Goal: Information Seeking & Learning: Learn about a topic

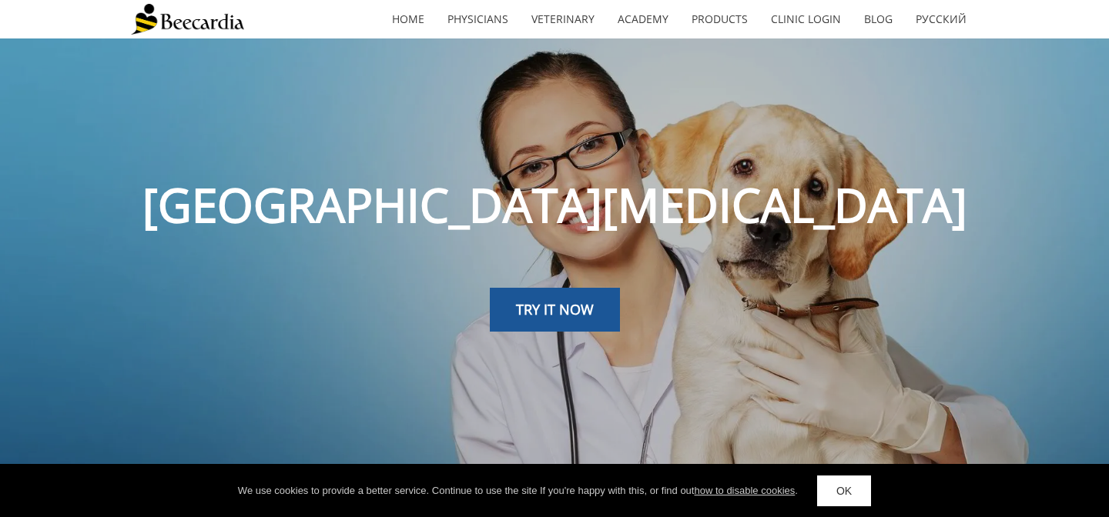
click at [838, 484] on link "OK" at bounding box center [844, 491] width 54 height 31
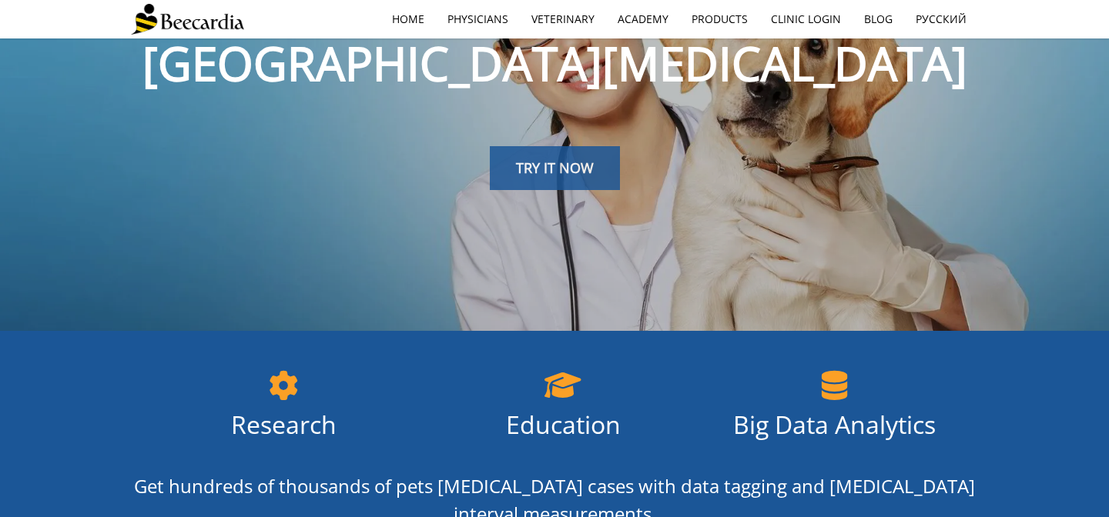
scroll to position [93, 0]
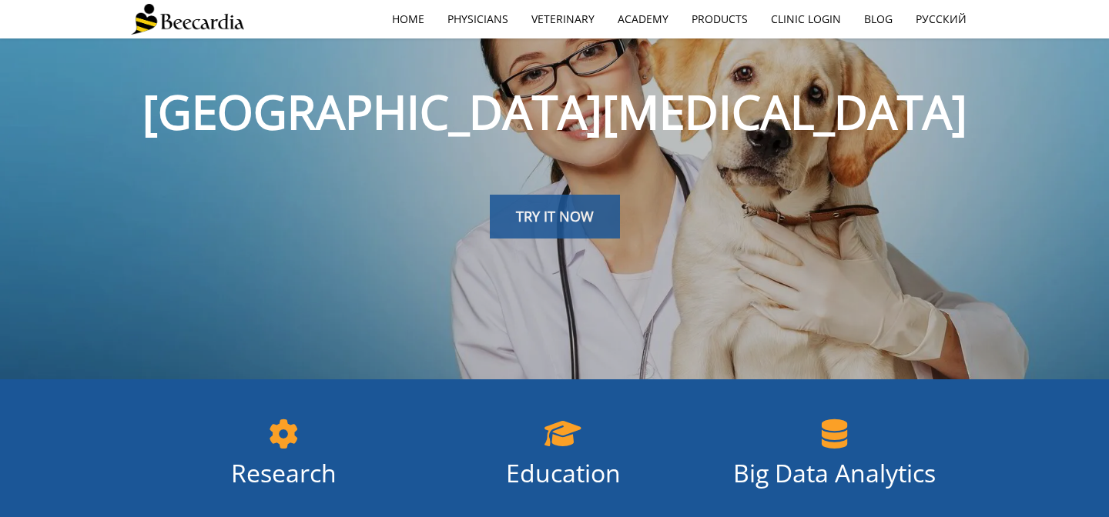
click at [559, 222] on span "TRY IT NOW" at bounding box center [555, 216] width 78 height 18
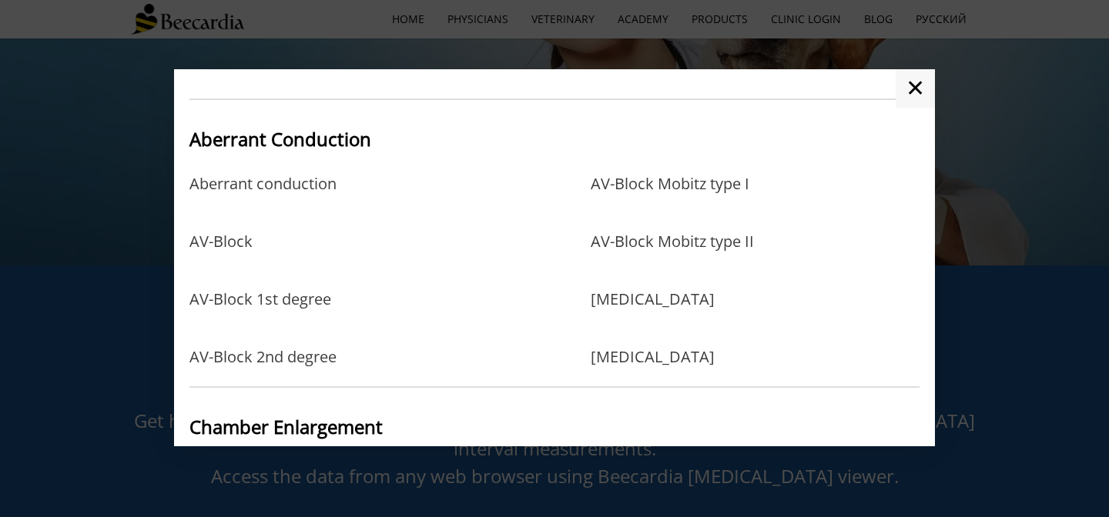
scroll to position [0, 0]
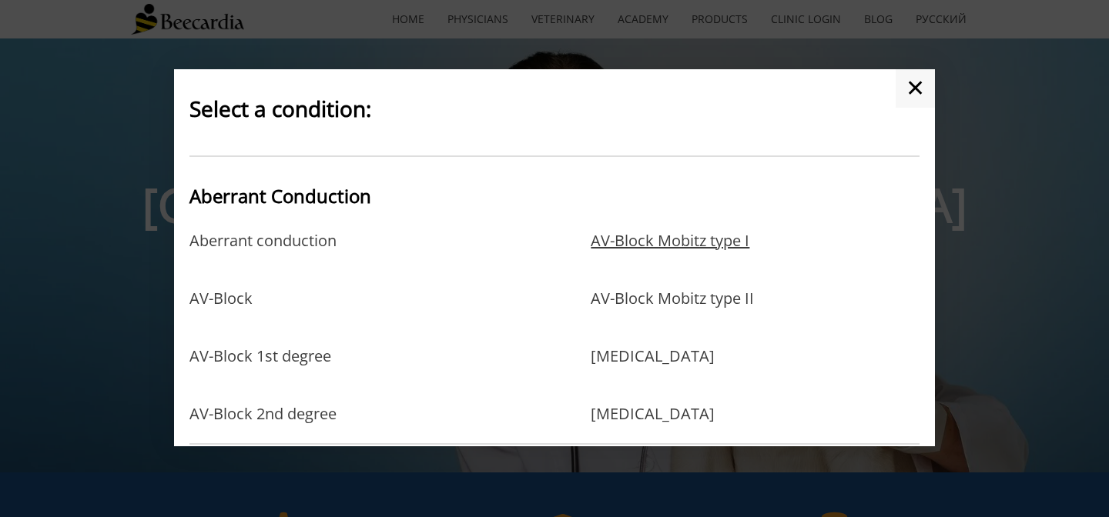
click at [720, 247] on link "AV-Block Mobitz type I" at bounding box center [670, 257] width 159 height 50
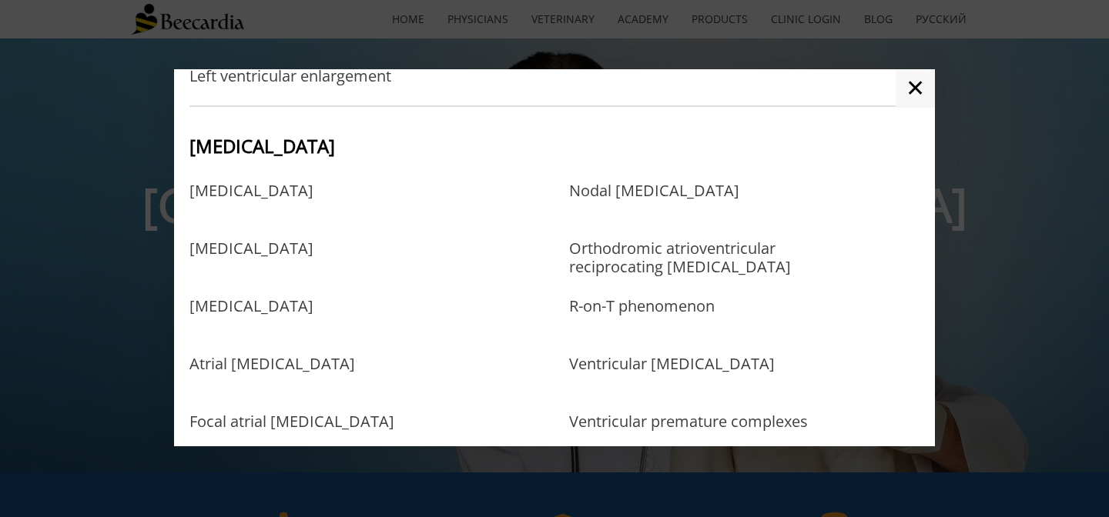
scroll to position [571, 0]
click at [256, 245] on link "Atrial flutter" at bounding box center [251, 262] width 124 height 50
click at [260, 193] on link "Atrial fibrillation" at bounding box center [251, 204] width 124 height 50
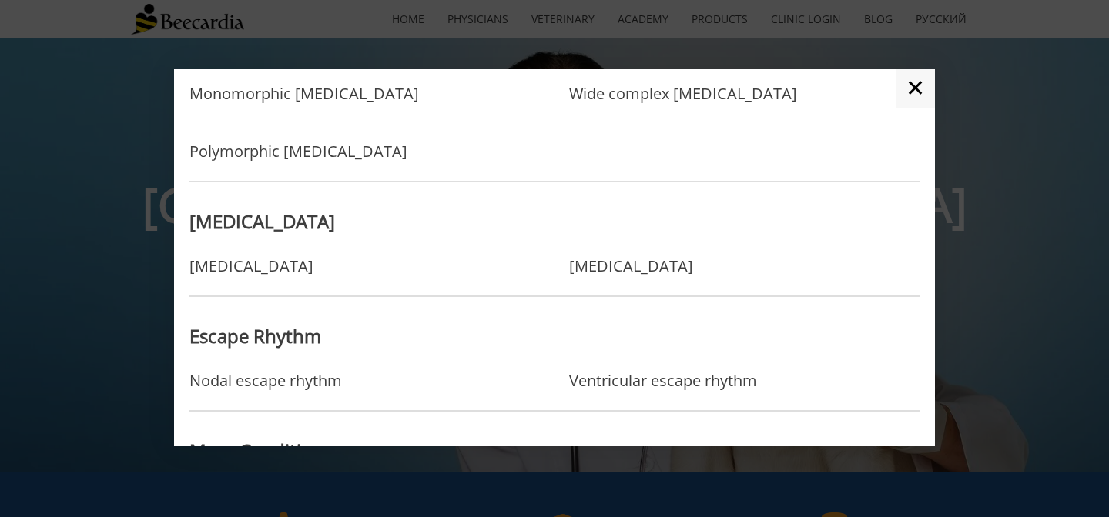
scroll to position [1152, 0]
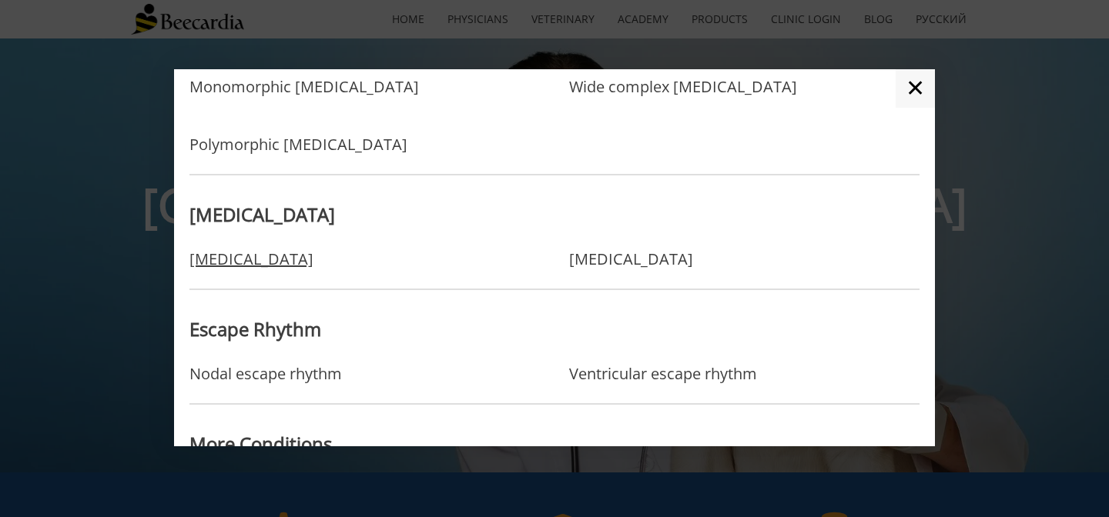
click at [275, 268] on link "[MEDICAL_DATA]" at bounding box center [251, 259] width 124 height 18
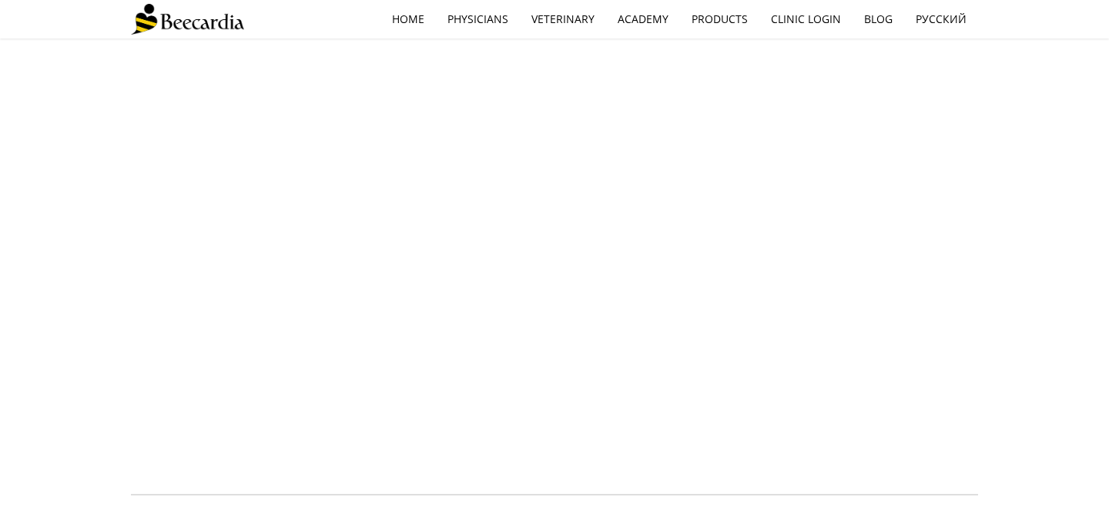
scroll to position [1219, 0]
